Goal: Task Accomplishment & Management: Manage account settings

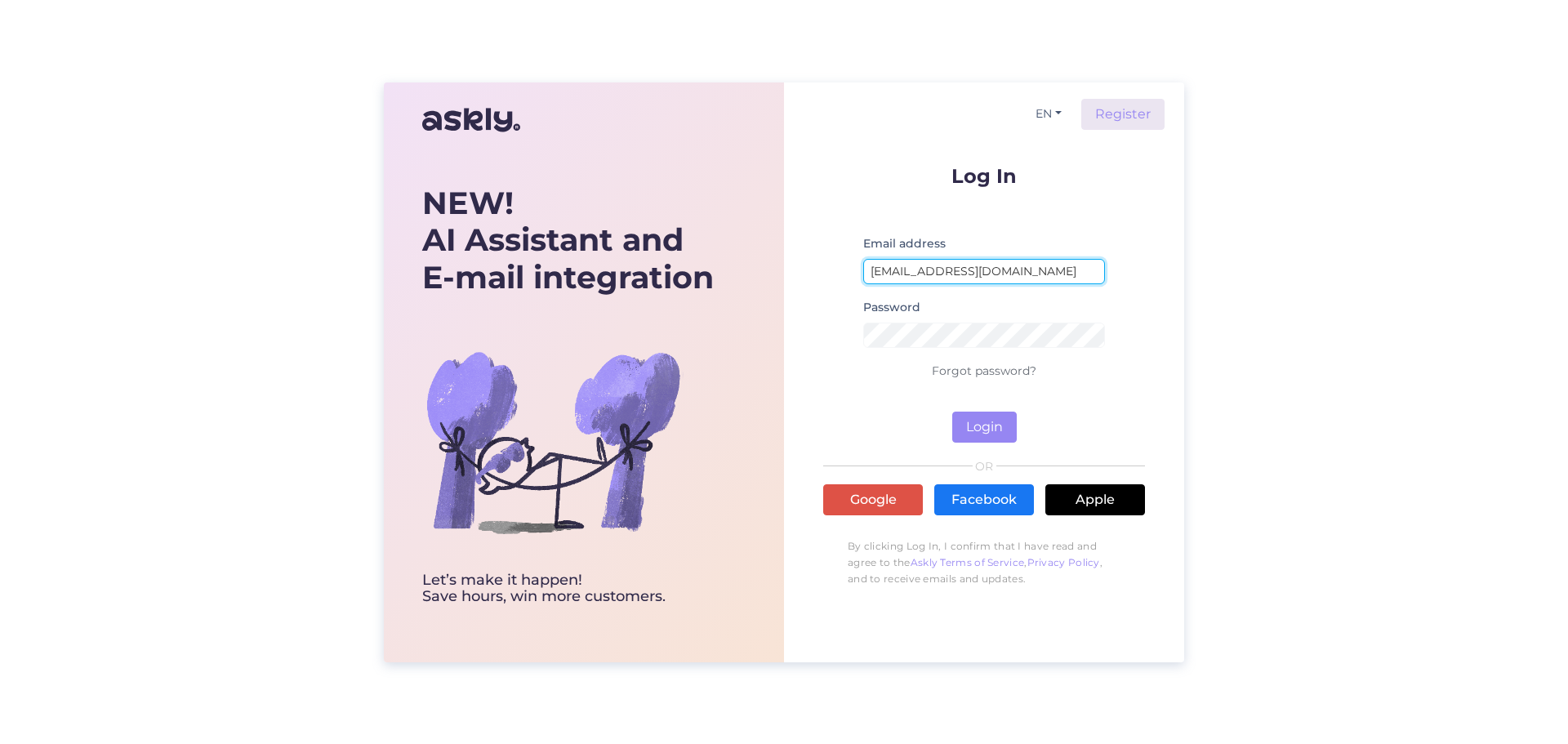
click at [1015, 269] on input "[EMAIL_ADDRESS][DOMAIN_NAME]" at bounding box center [984, 270] width 242 height 25
type input "Tupsunupsu barefoot"
click at [991, 426] on button "Login" at bounding box center [984, 427] width 65 height 31
drag, startPoint x: 1062, startPoint y: 277, endPoint x: 674, endPoint y: 210, distance: 393.7
click at [674, 210] on div "NEW! AI Assistant and E-mail integration Let’s make it happen! Save hours, win …" at bounding box center [784, 372] width 801 height 580
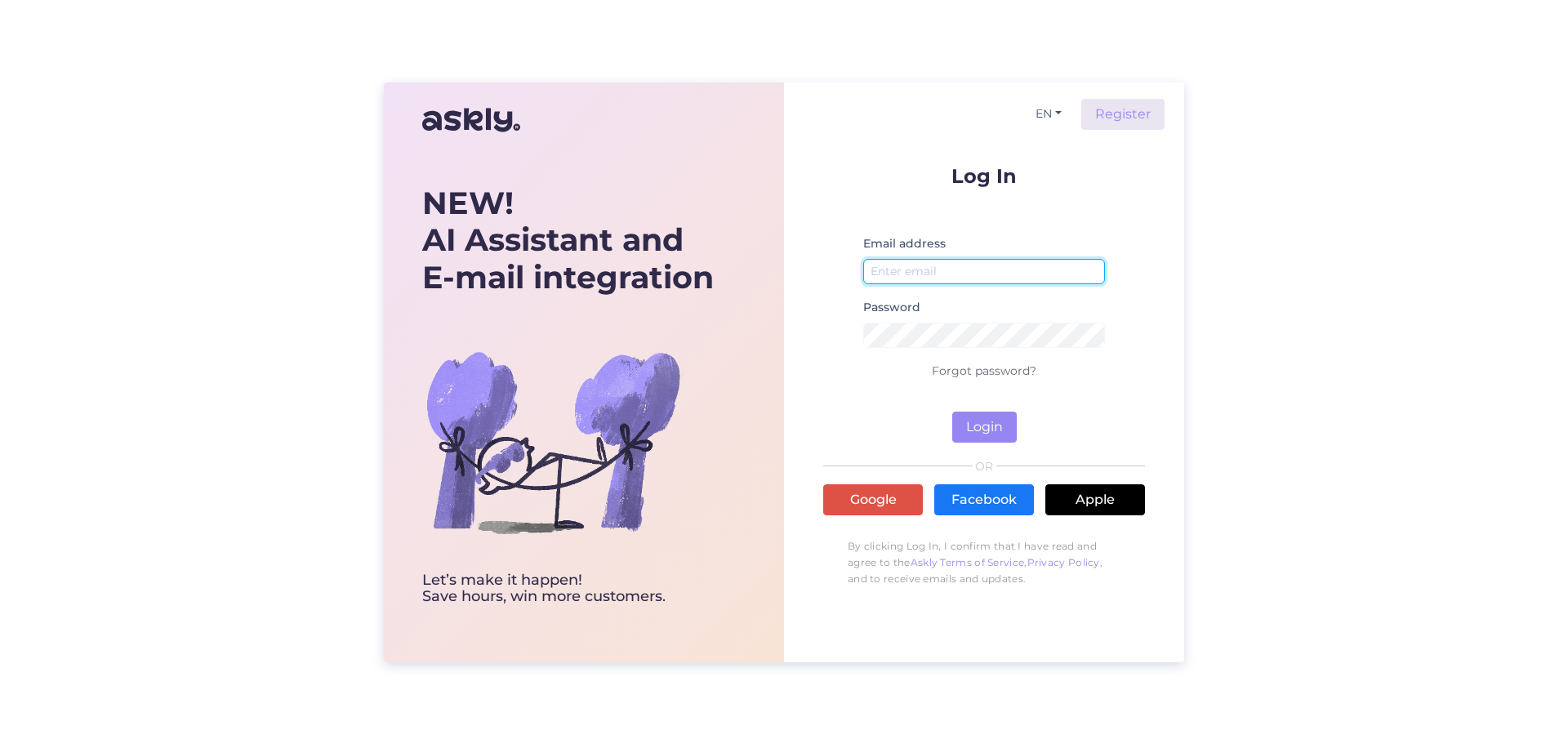
type input "[EMAIL_ADDRESS][DOMAIN_NAME]"
click at [985, 422] on button "Login" at bounding box center [984, 427] width 65 height 31
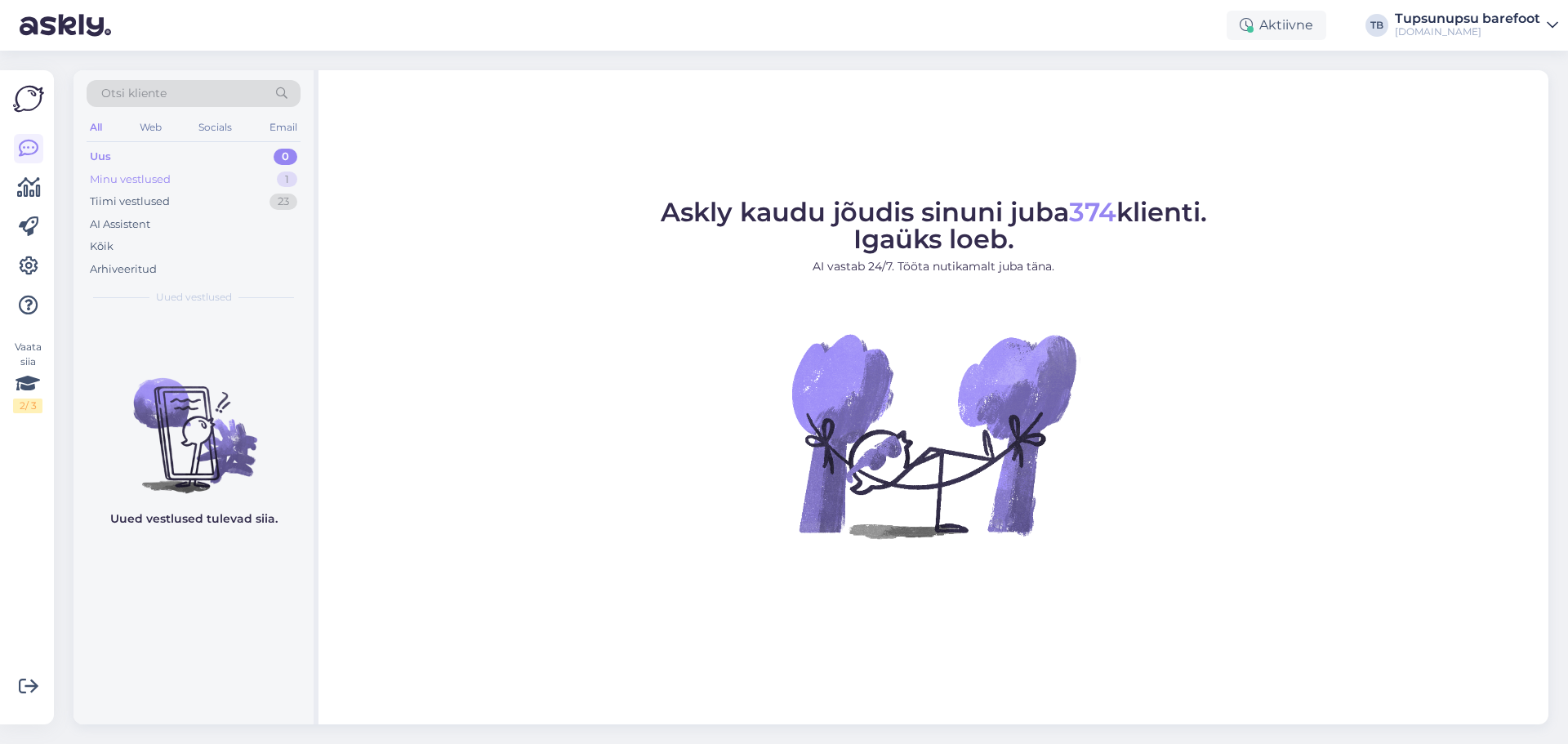
click at [111, 180] on div "Minu vestlused" at bounding box center [130, 180] width 81 height 17
click at [146, 176] on div "Minu vestlused" at bounding box center [132, 180] width 85 height 17
click at [138, 203] on div "Tiimi vestlused" at bounding box center [129, 202] width 80 height 17
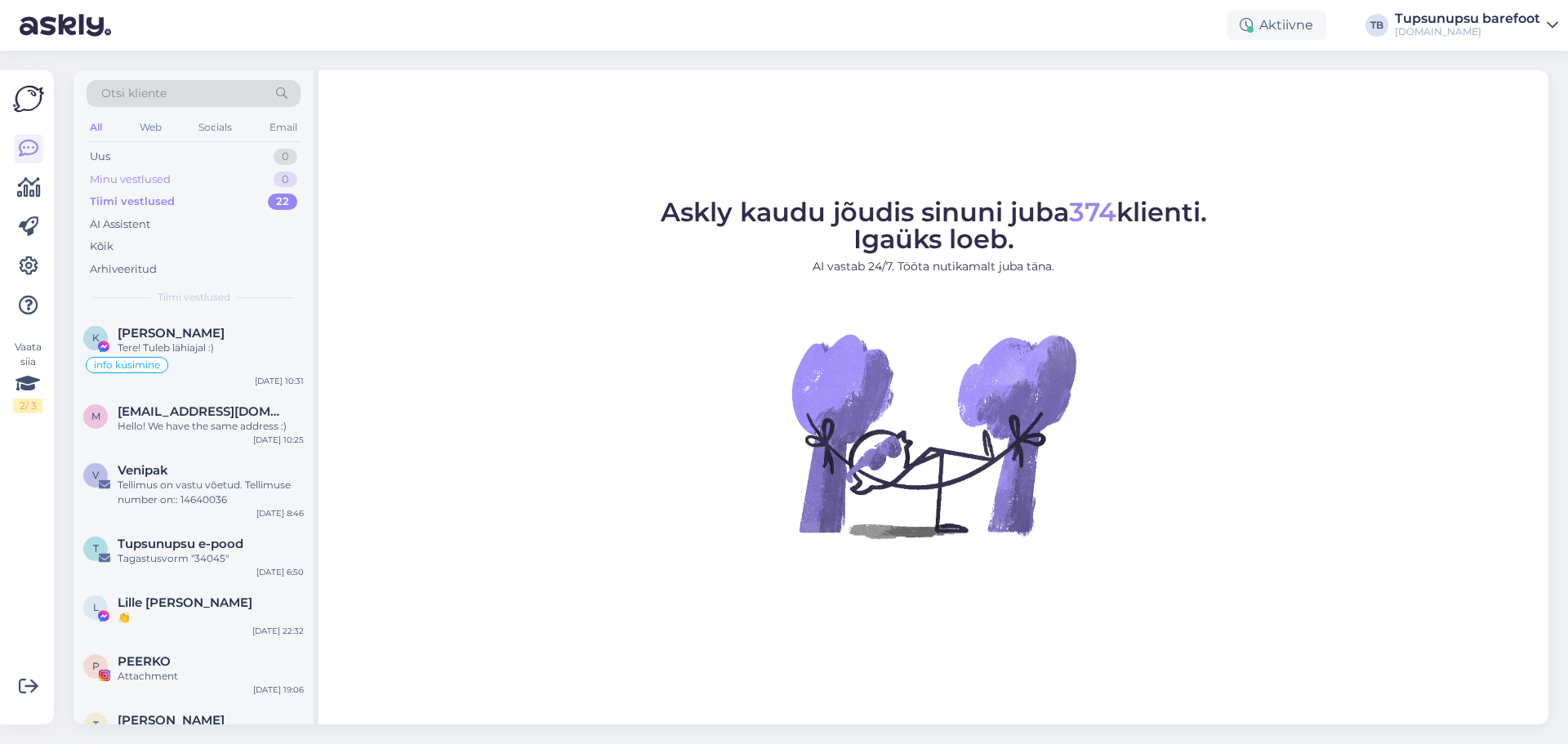
click at [159, 173] on div "Minu vestlused" at bounding box center [130, 180] width 81 height 17
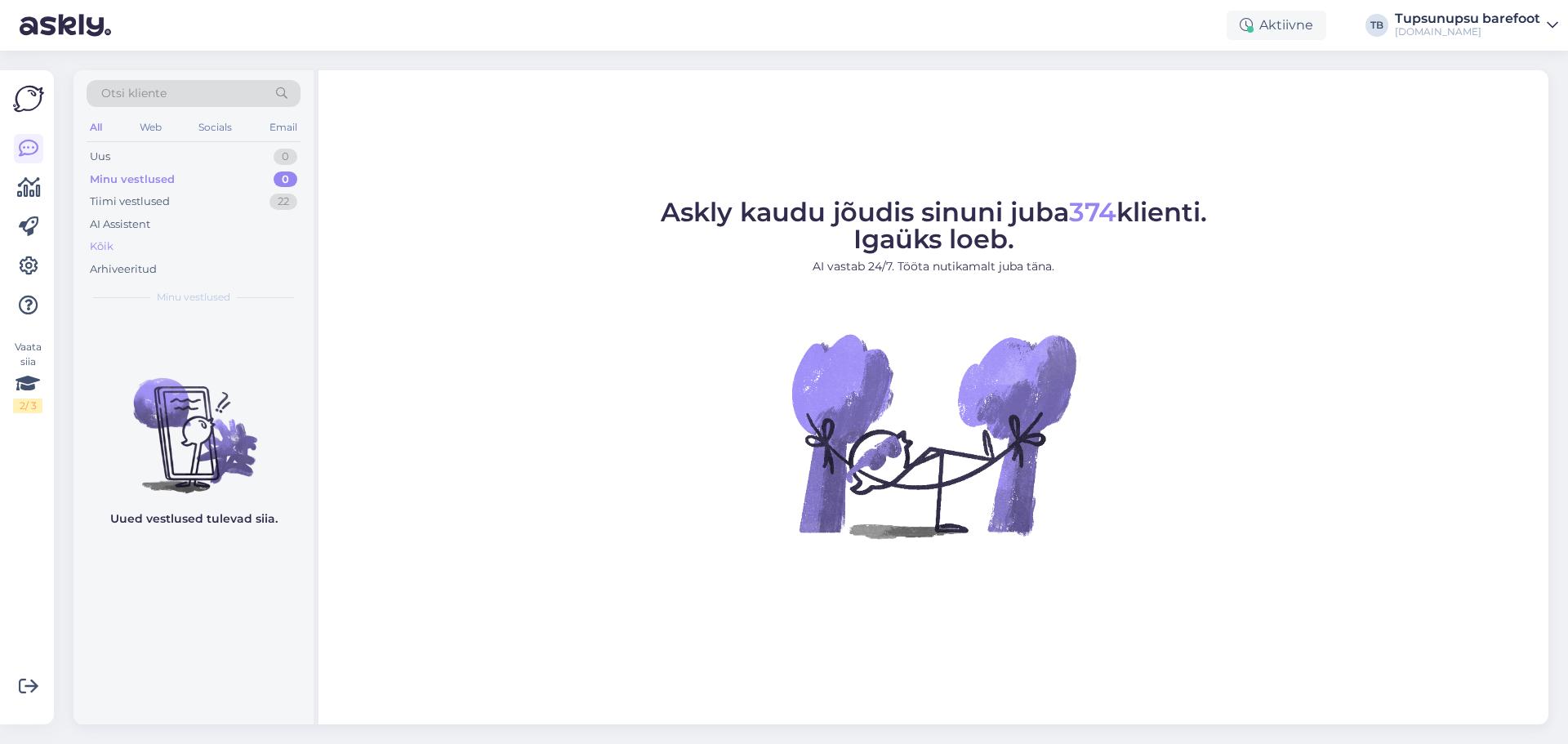
click at [113, 244] on div "Kõik" at bounding box center [102, 246] width 24 height 17
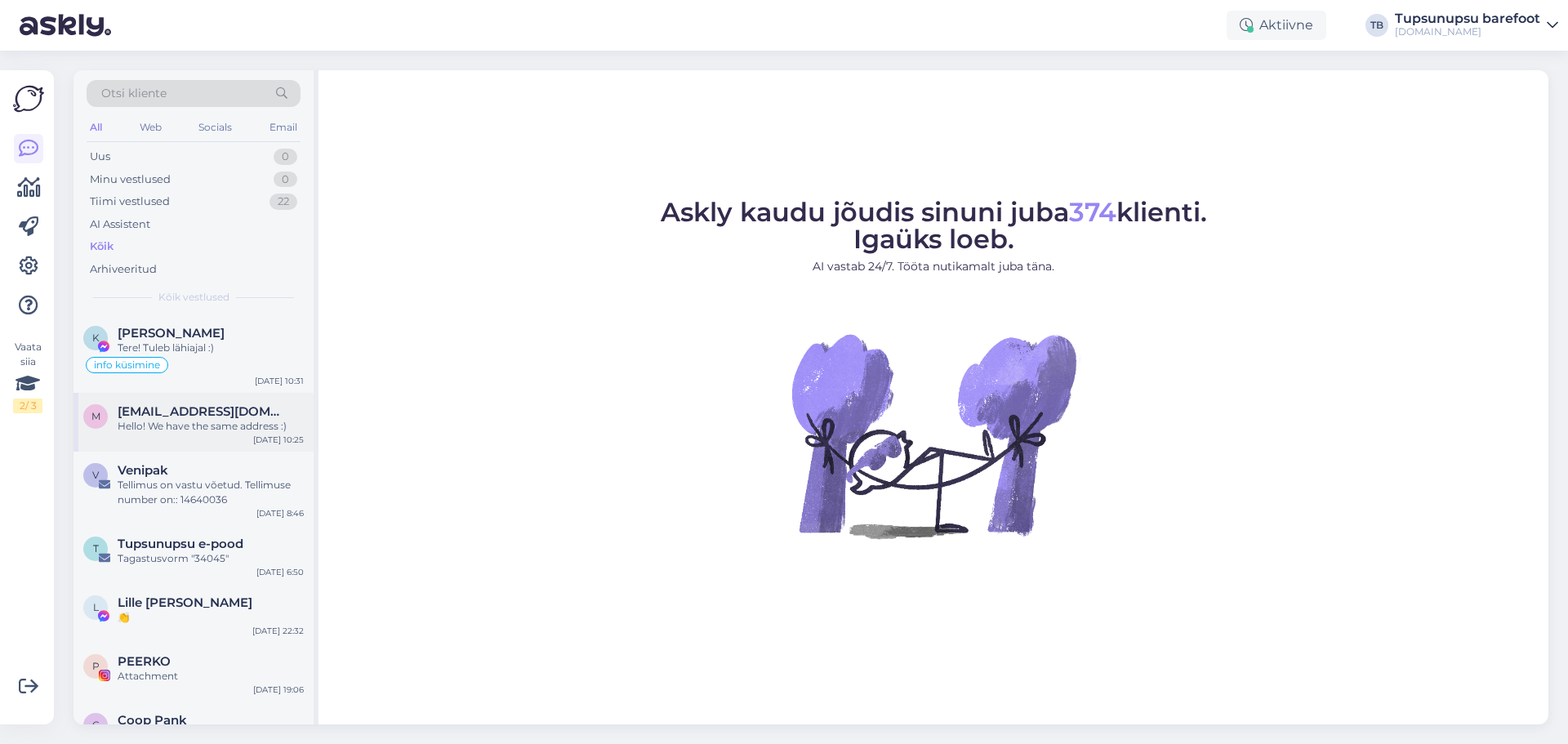
click at [159, 437] on div "m [EMAIL_ADDRESS][DOMAIN_NAME] Hello! We have the same address :) [DATE] 10:25" at bounding box center [194, 422] width 240 height 59
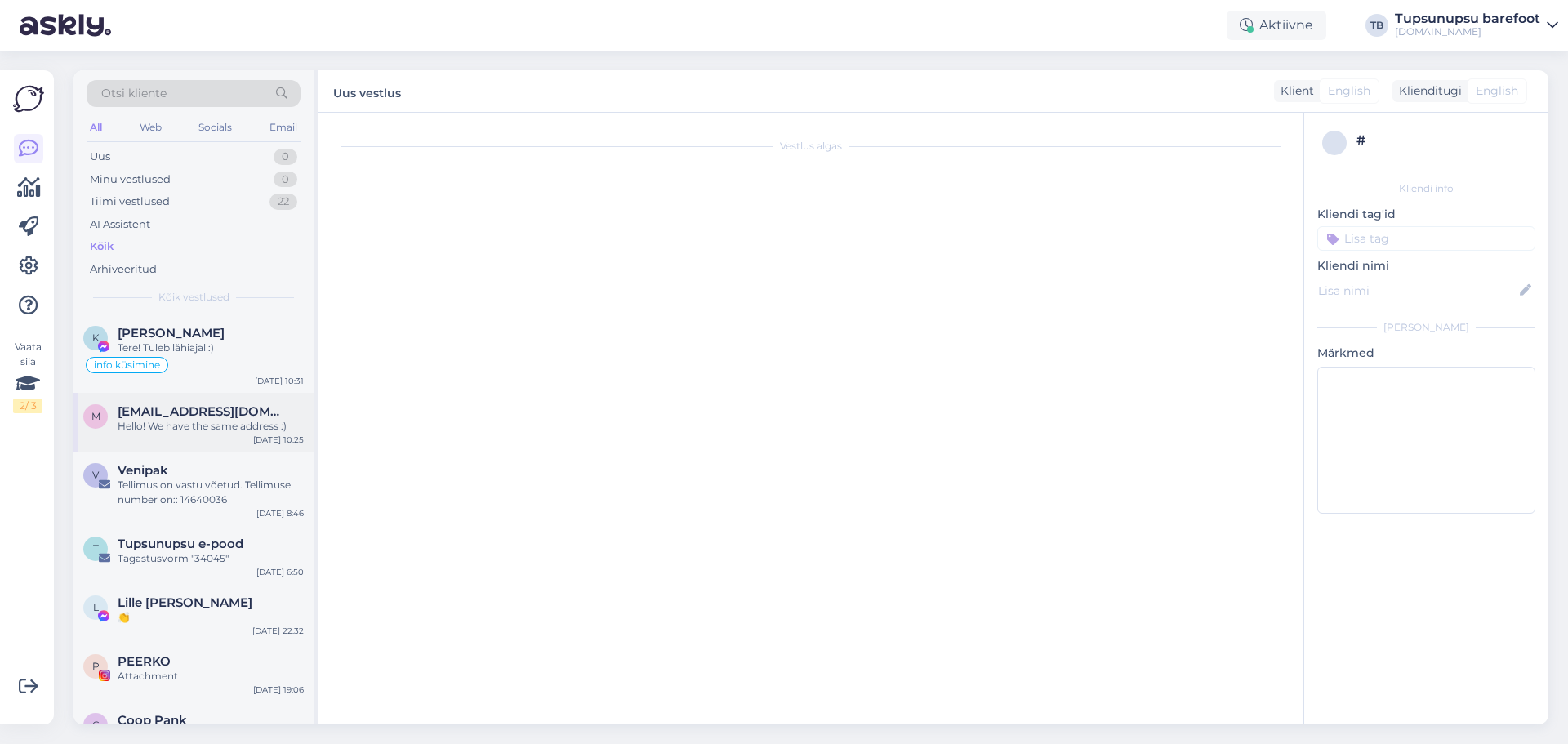
scroll to position [90, 0]
